Goal: Navigation & Orientation: Understand site structure

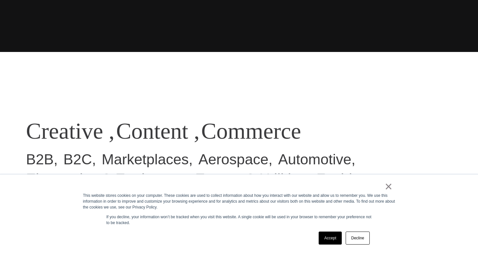
scroll to position [213, 0]
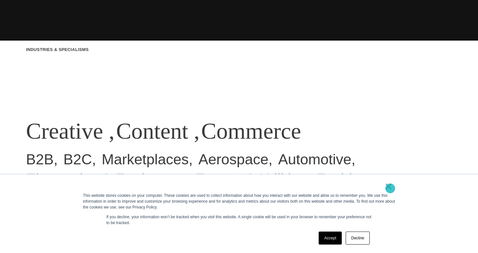
click at [390, 188] on link "×" at bounding box center [388, 187] width 8 height 6
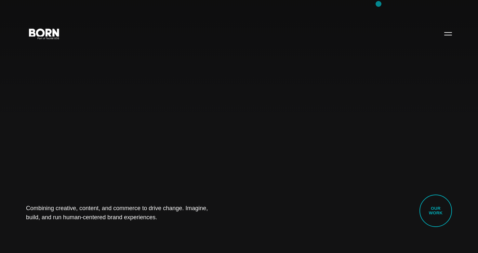
scroll to position [0, 0]
click at [449, 36] on button "Primary Menu" at bounding box center [448, 34] width 16 height 14
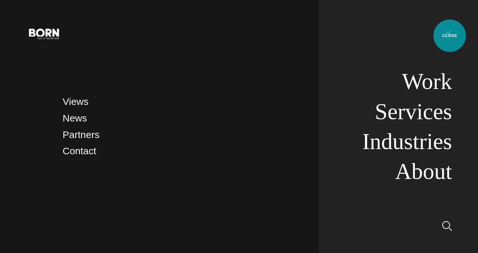
click at [449, 36] on button "Primary Menu" at bounding box center [448, 34] width 16 height 14
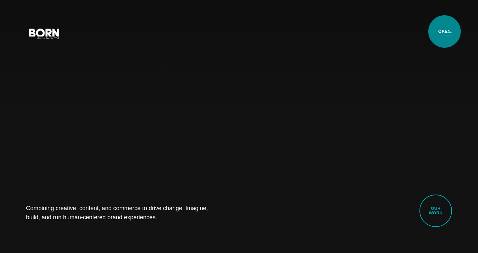
click at [444, 32] on button "Primary Menu" at bounding box center [448, 34] width 16 height 14
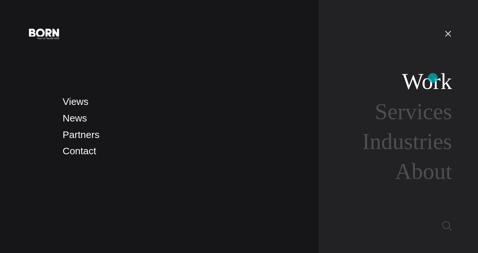
click at [433, 78] on link "Work" at bounding box center [427, 81] width 50 height 25
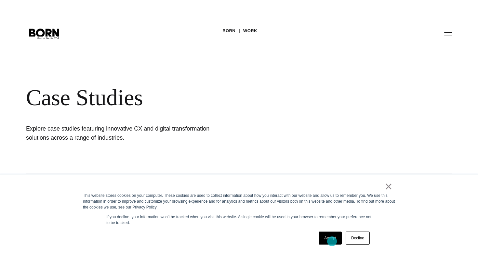
click at [331, 241] on link "Accept" at bounding box center [329, 238] width 23 height 13
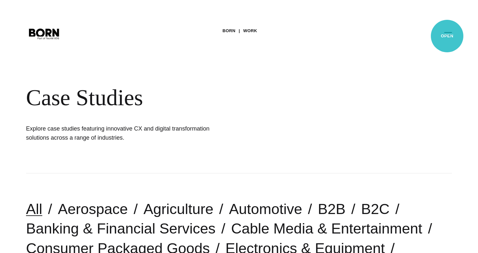
click at [447, 36] on button "Primary Menu" at bounding box center [448, 34] width 16 height 14
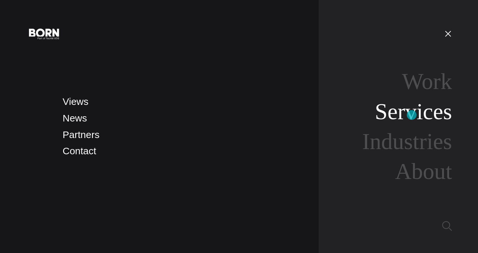
click at [411, 115] on link "Services" at bounding box center [413, 111] width 77 height 25
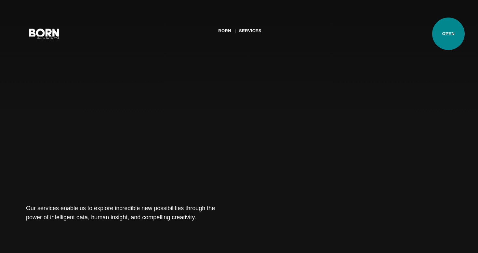
click at [448, 34] on button "Primary Menu" at bounding box center [448, 34] width 16 height 14
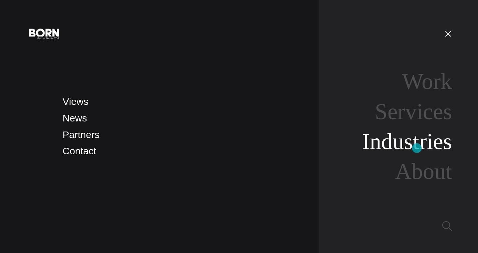
click at [417, 148] on link "Industries" at bounding box center [407, 141] width 90 height 25
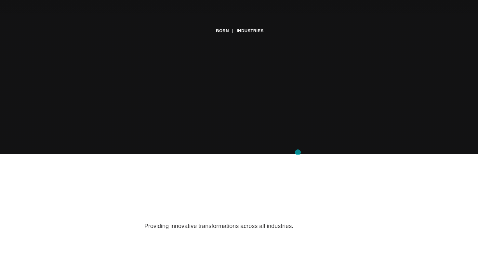
scroll to position [173, 0]
